Goal: Navigation & Orientation: Find specific page/section

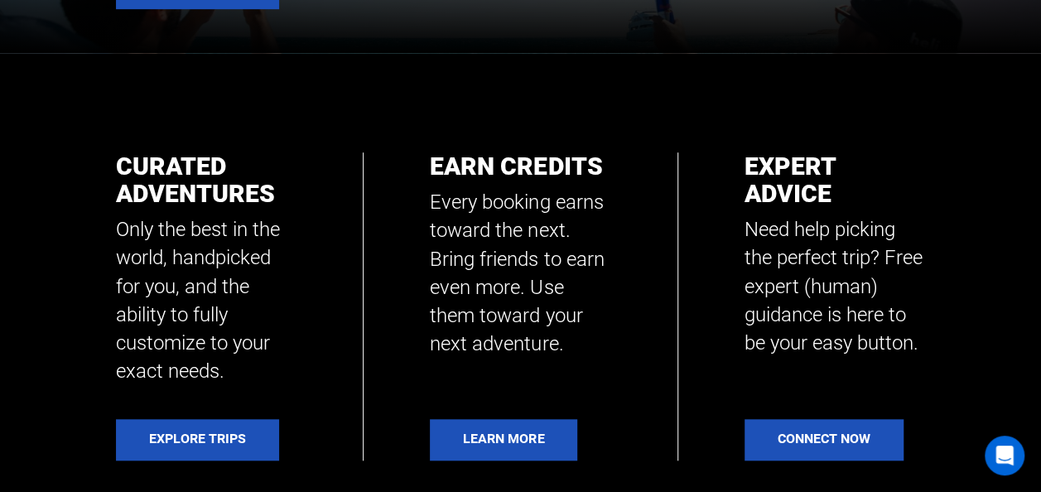
scroll to position [502, 0]
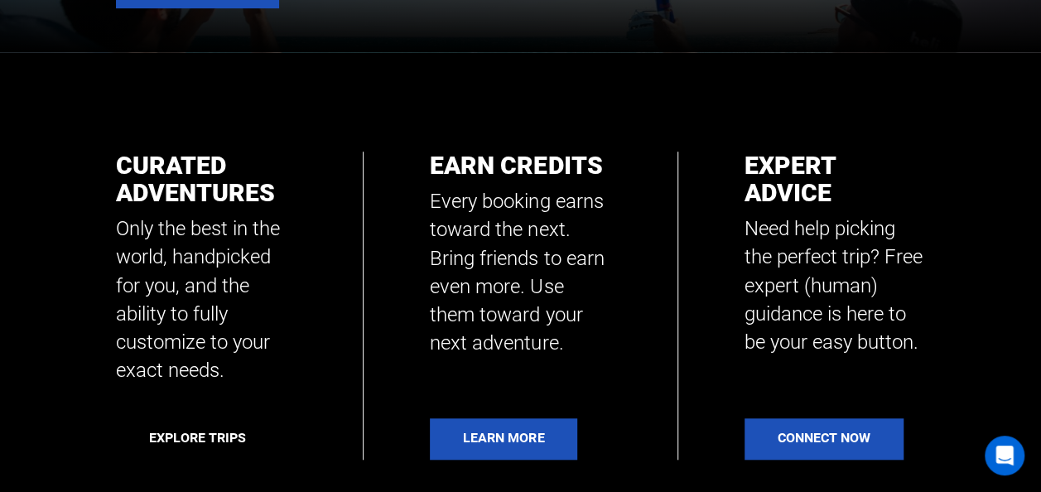
click at [235, 437] on link "Explore Trips" at bounding box center [197, 438] width 163 height 41
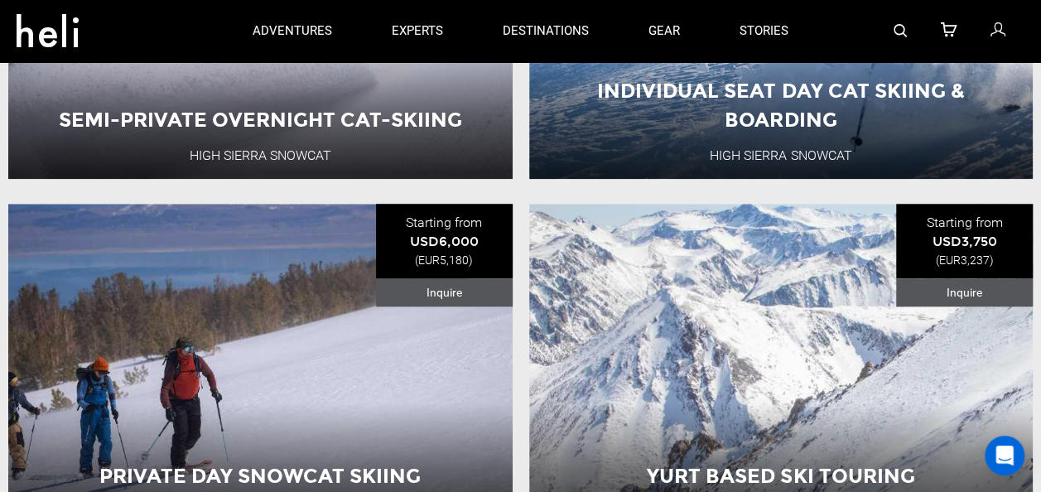
scroll to position [465, 0]
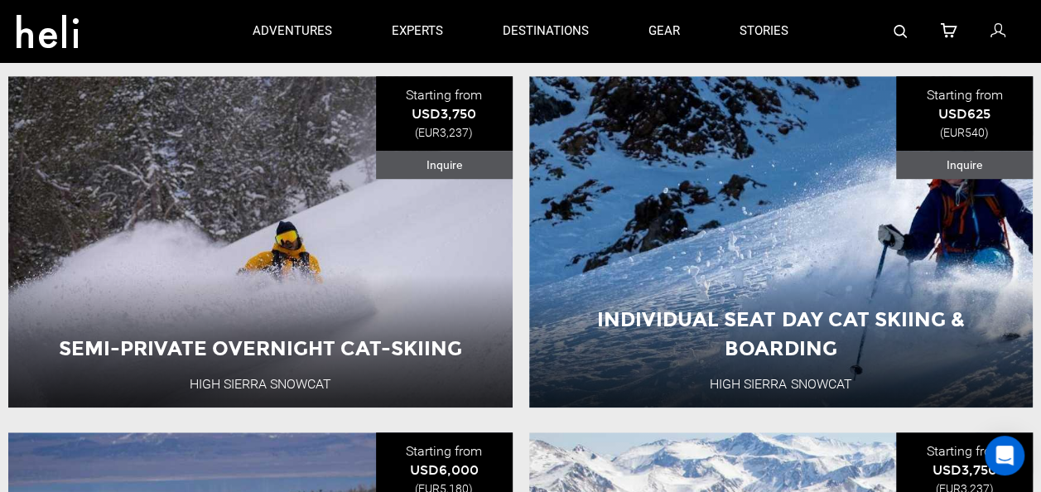
click at [51, 29] on icon at bounding box center [48, 26] width 62 height 26
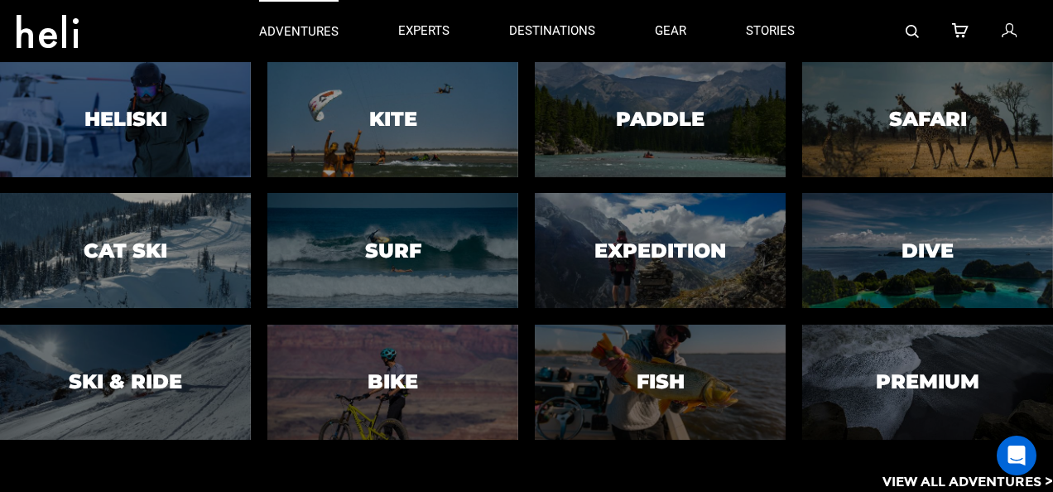
click at [282, 28] on p "adventures" at bounding box center [298, 31] width 79 height 17
click at [320, 31] on p "adventures" at bounding box center [298, 31] width 79 height 17
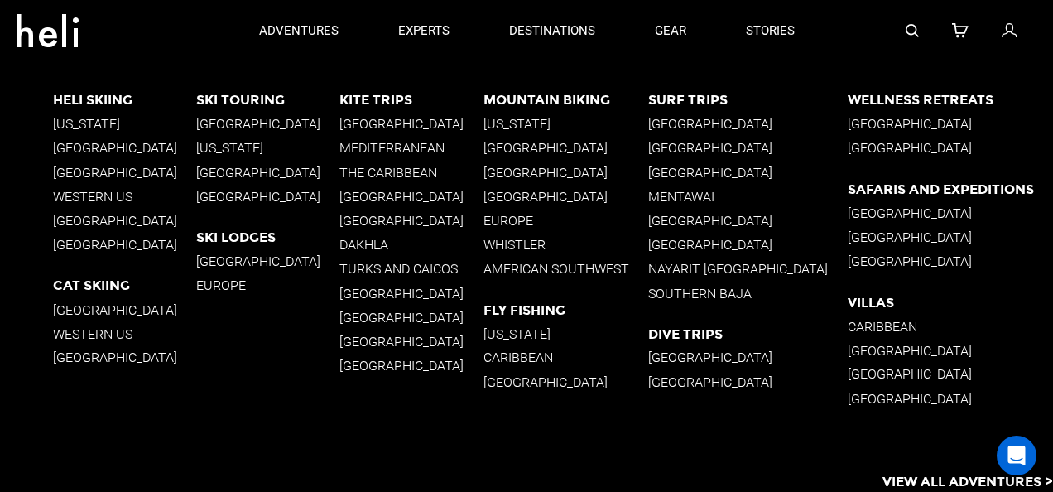
click at [378, 191] on p "[GEOGRAPHIC_DATA]" at bounding box center [410, 197] width 143 height 16
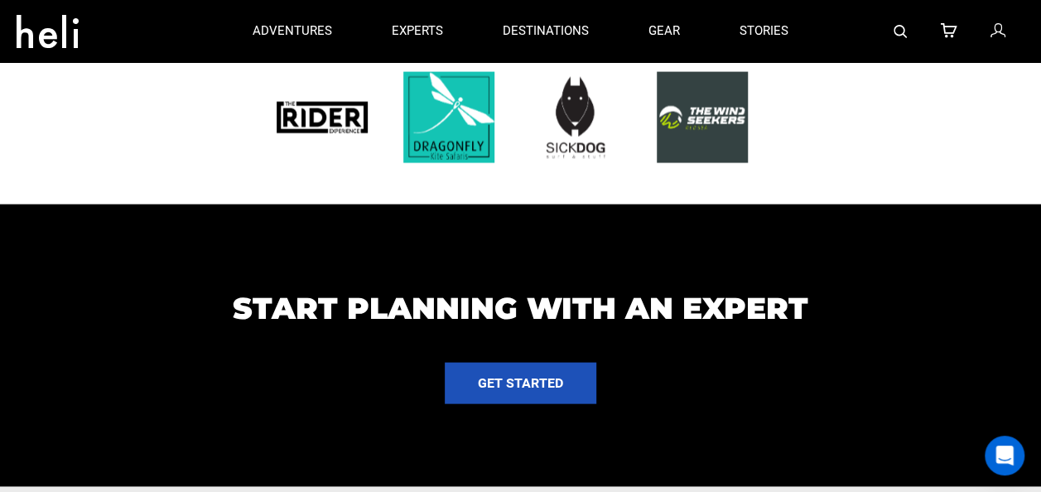
scroll to position [1054, 0]
